Goal: Information Seeking & Learning: Learn about a topic

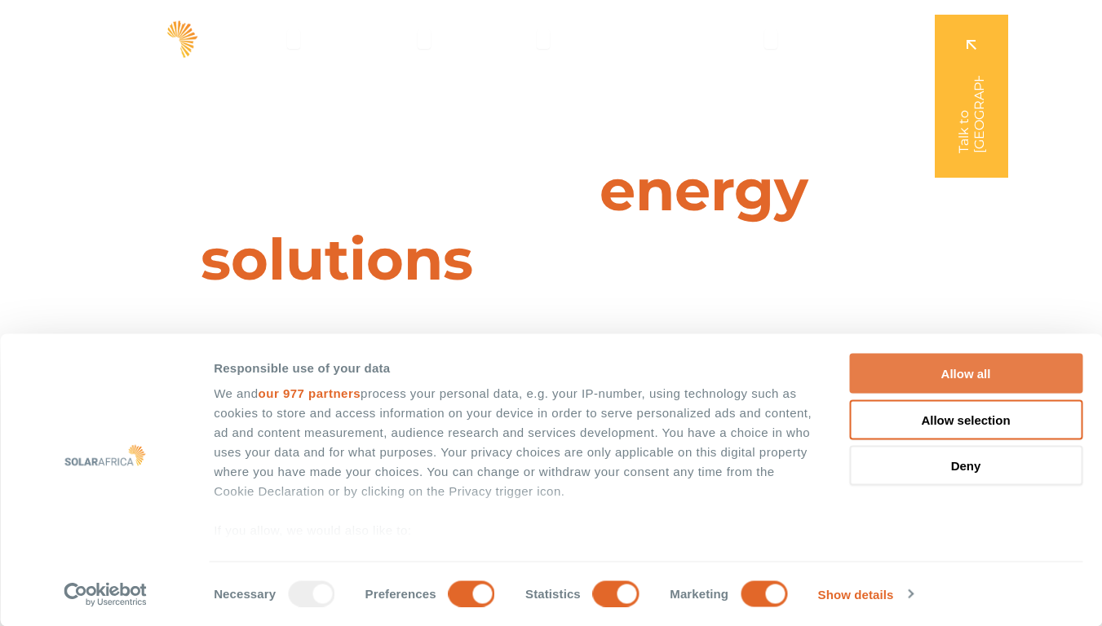
click at [971, 373] on button "Allow all" at bounding box center [965, 374] width 233 height 40
